Goal: Find specific page/section: Find specific page/section

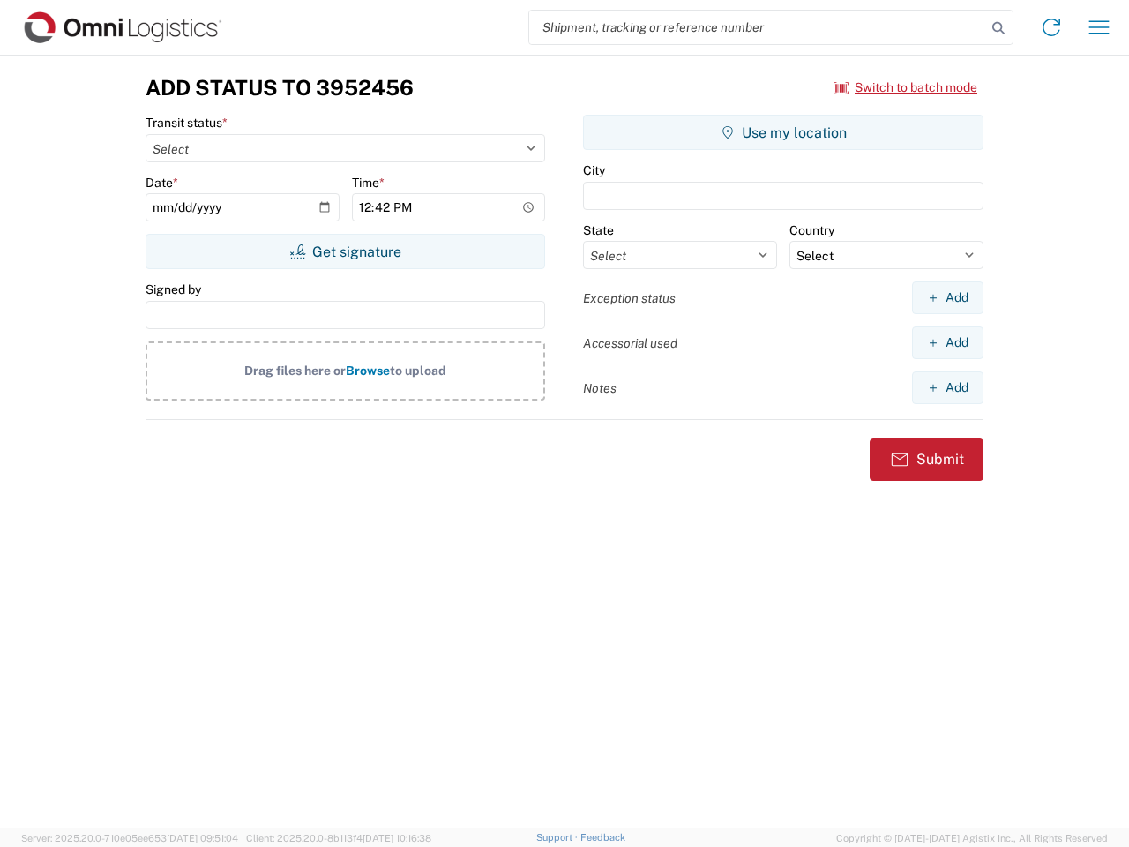
click at [758, 27] on input "search" at bounding box center [757, 28] width 457 height 34
click at [999, 28] on icon at bounding box center [998, 28] width 25 height 25
click at [1052, 27] on icon at bounding box center [1051, 27] width 28 height 28
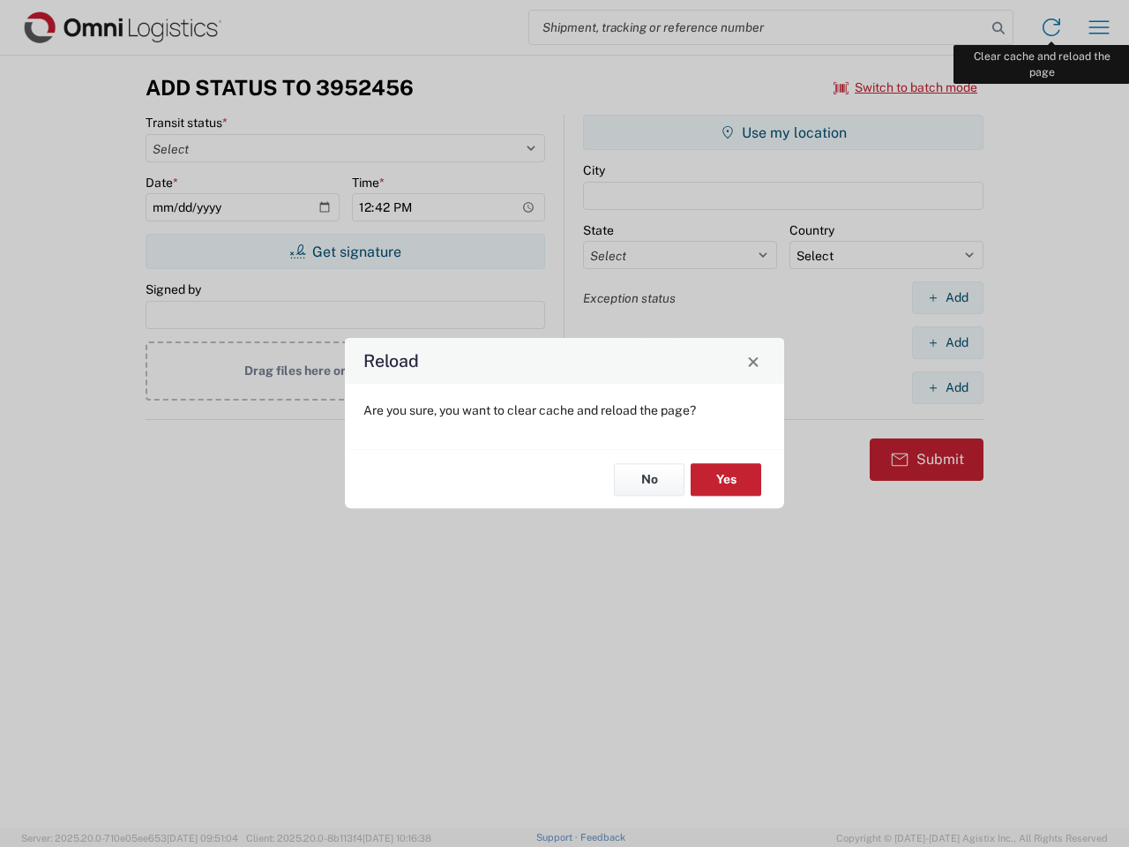
click at [1099, 27] on div "Reload Are you sure, you want to clear cache and reload the page? No Yes" at bounding box center [564, 423] width 1129 height 847
click at [906, 87] on div "Reload Are you sure, you want to clear cache and reload the page? No Yes" at bounding box center [564, 423] width 1129 height 847
click at [345, 251] on div "Reload Are you sure, you want to clear cache and reload the page? No Yes" at bounding box center [564, 423] width 1129 height 847
click at [783, 132] on div "Reload Are you sure, you want to clear cache and reload the page? No Yes" at bounding box center [564, 423] width 1129 height 847
click at [947, 297] on div "Reload Are you sure, you want to clear cache and reload the page? No Yes" at bounding box center [564, 423] width 1129 height 847
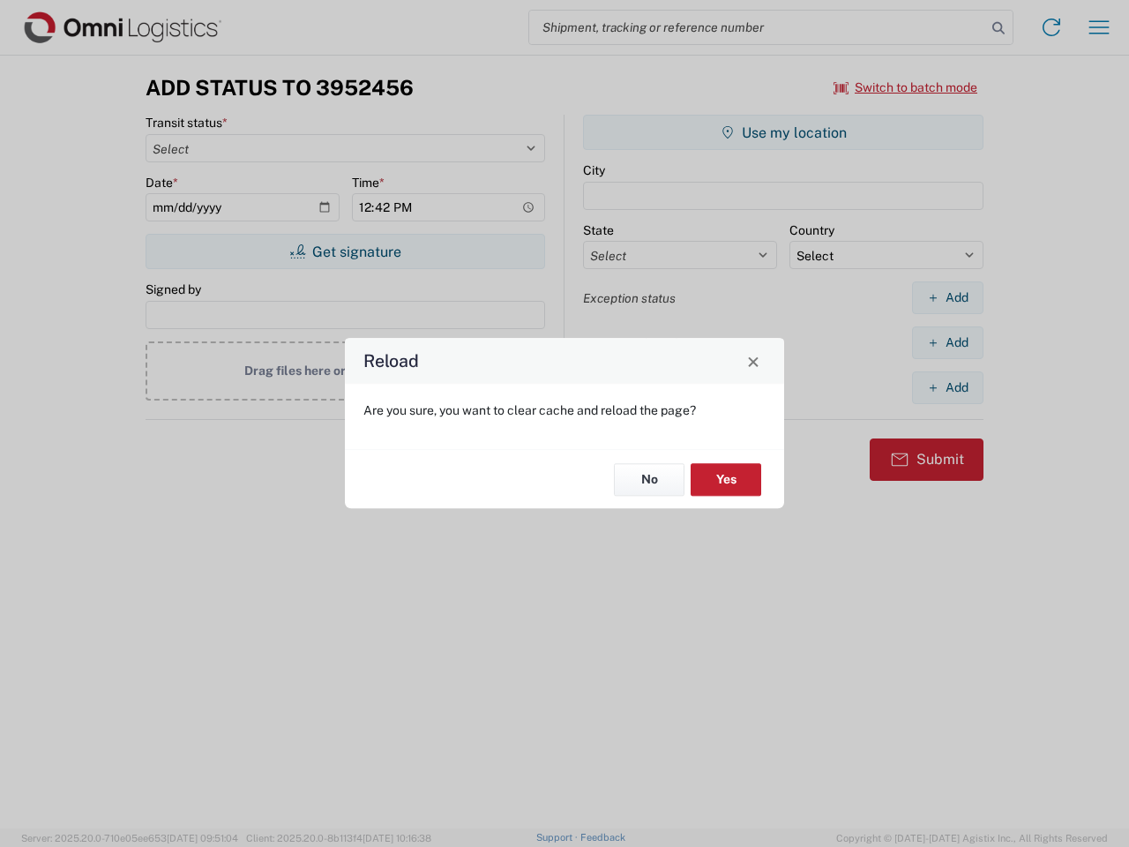
click at [947, 342] on div "Reload Are you sure, you want to clear cache and reload the page? No Yes" at bounding box center [564, 423] width 1129 height 847
click at [947, 387] on div "Reload Are you sure, you want to clear cache and reload the page? No Yes" at bounding box center [564, 423] width 1129 height 847
